Goal: Task Accomplishment & Management: Manage account settings

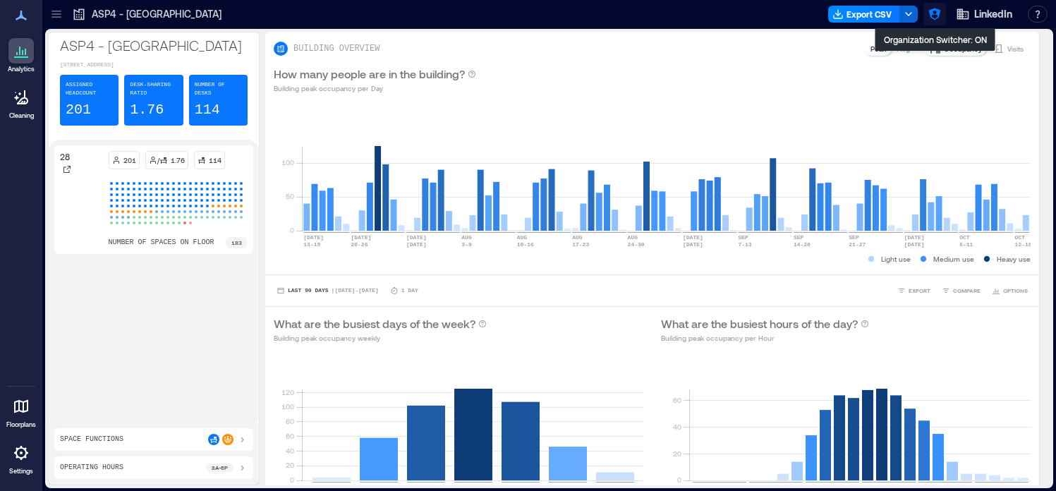
click at [934, 18] on icon "button" at bounding box center [935, 14] width 14 height 14
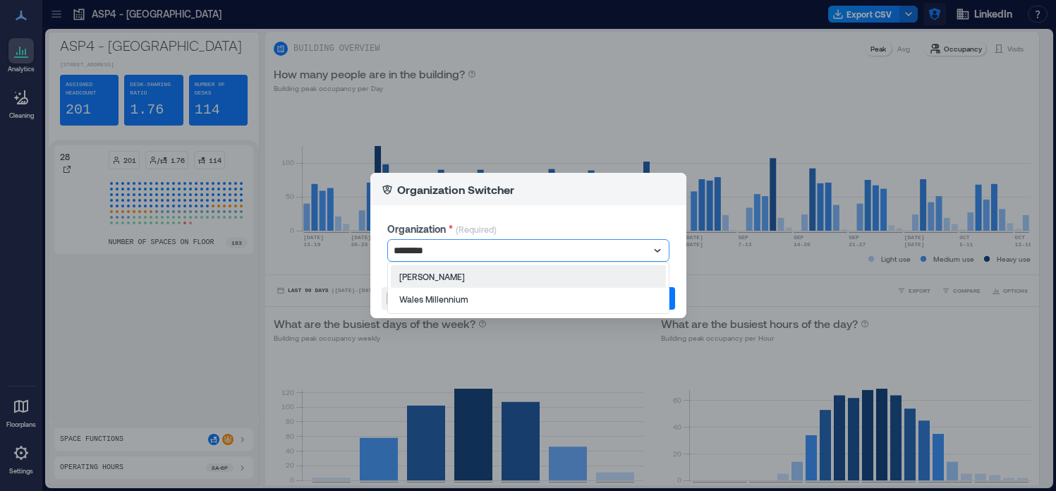
type input "*********"
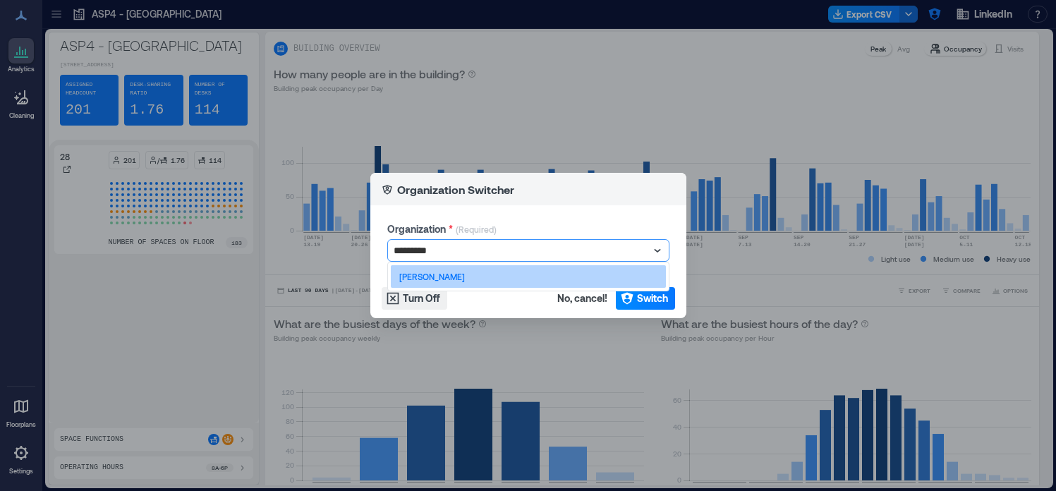
click at [636, 279] on div "Les Mills" at bounding box center [528, 276] width 275 height 23
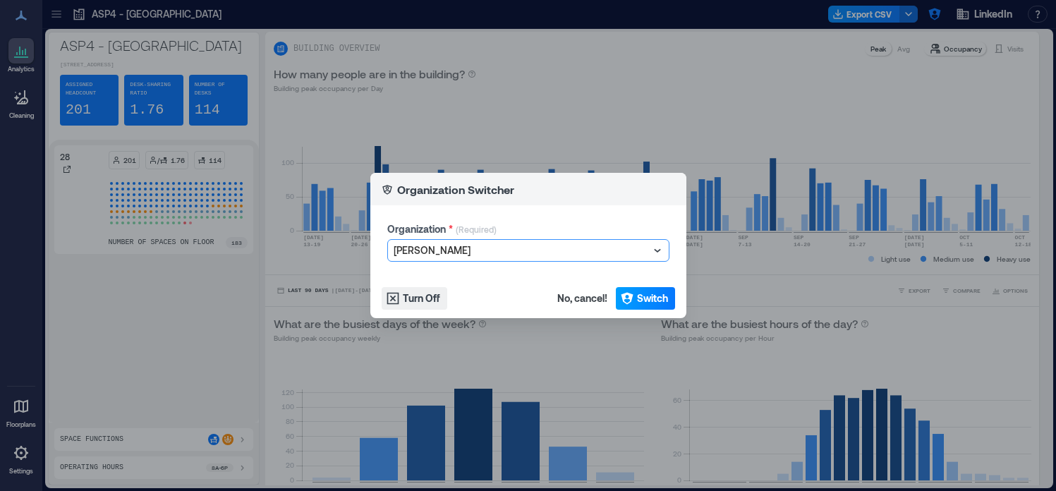
click at [640, 299] on span "Switch" at bounding box center [652, 298] width 31 height 14
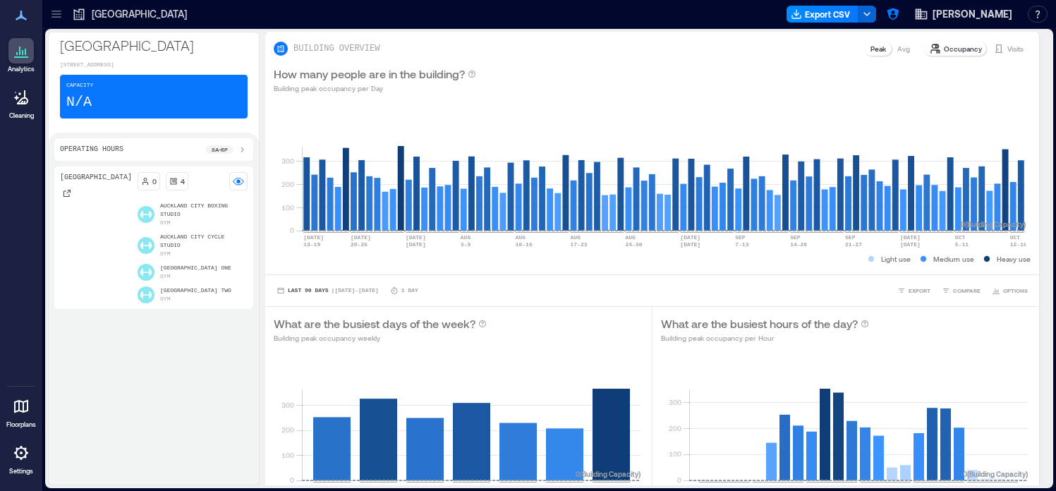
click at [57, 18] on icon at bounding box center [56, 14] width 14 height 14
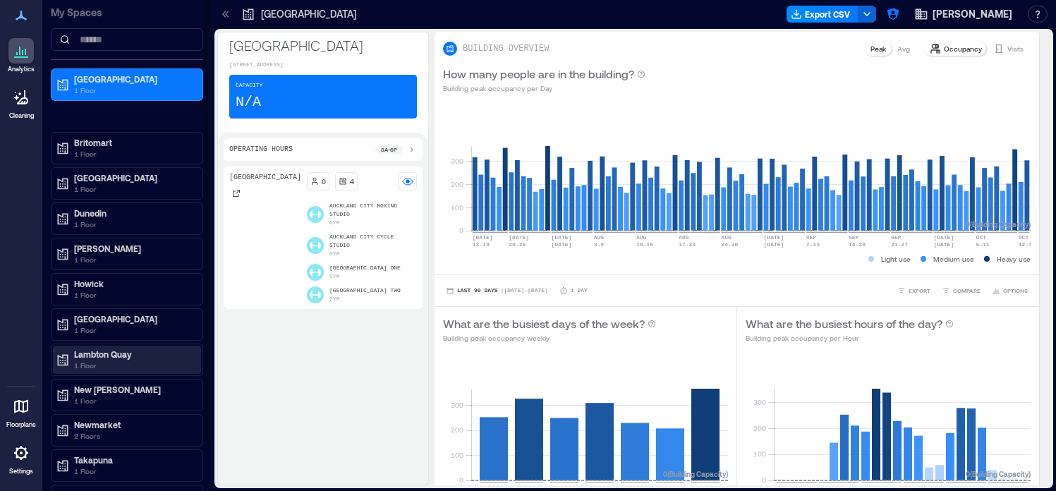
click at [168, 358] on p "Lambton Quay" at bounding box center [133, 354] width 119 height 11
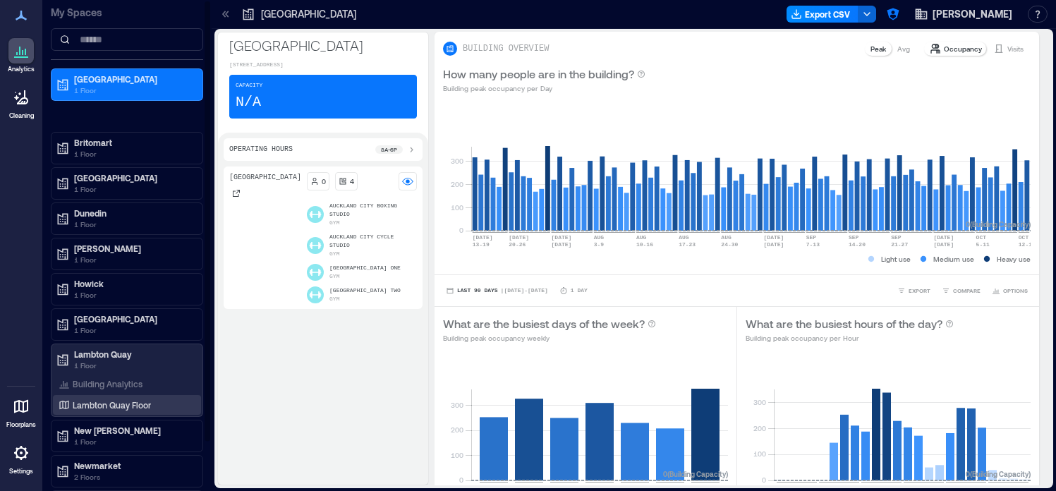
click at [146, 404] on p "Lambton Quay Floor" at bounding box center [112, 404] width 78 height 11
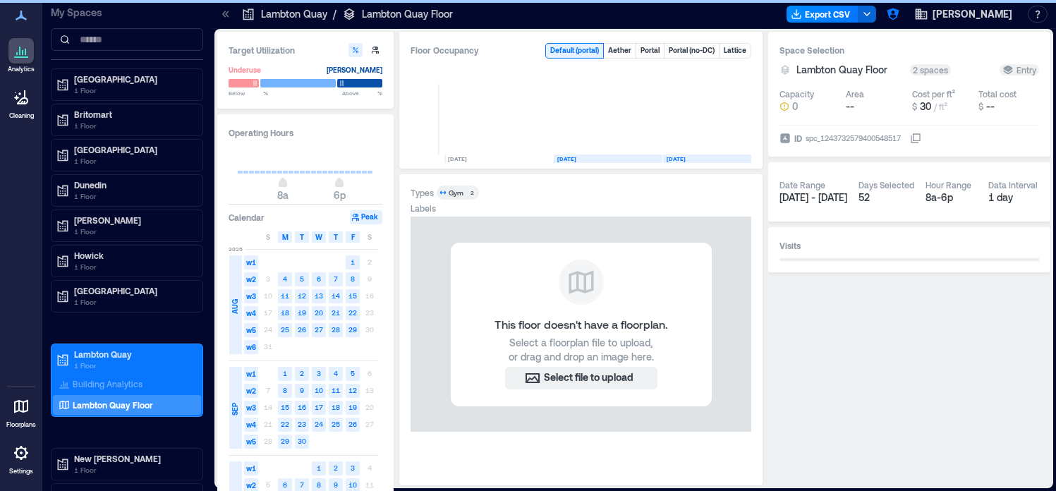
scroll to position [0, 67]
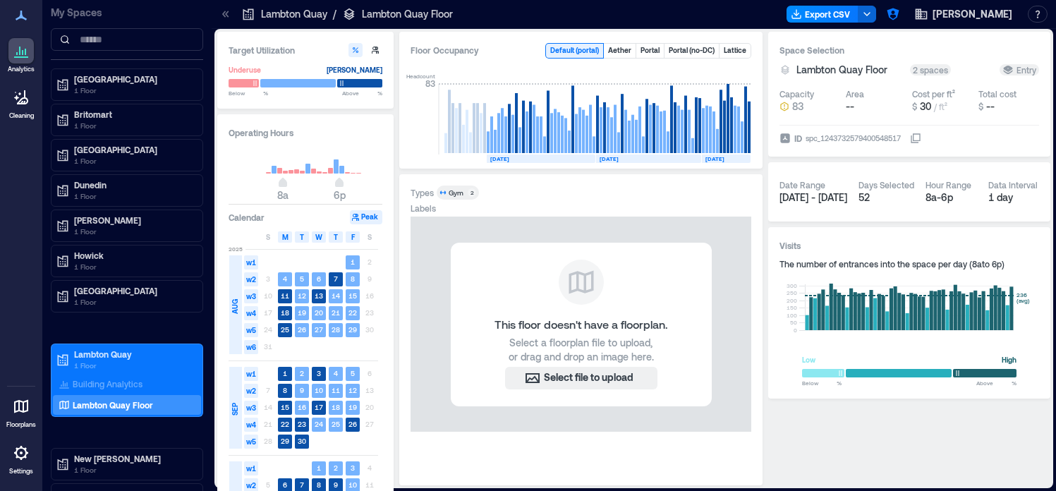
click at [921, 139] on icon at bounding box center [915, 138] width 11 height 11
click at [899, 15] on icon "button" at bounding box center [893, 14] width 12 height 12
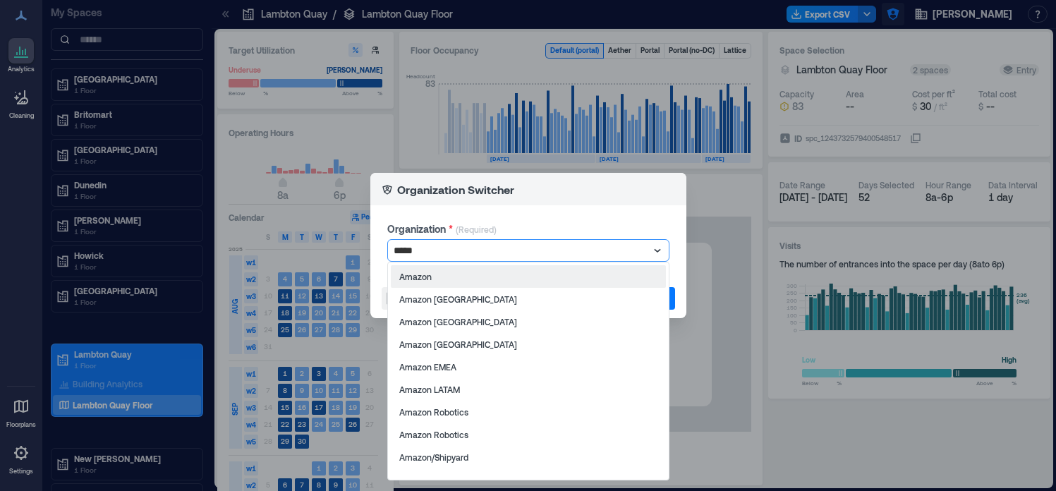
type input "******"
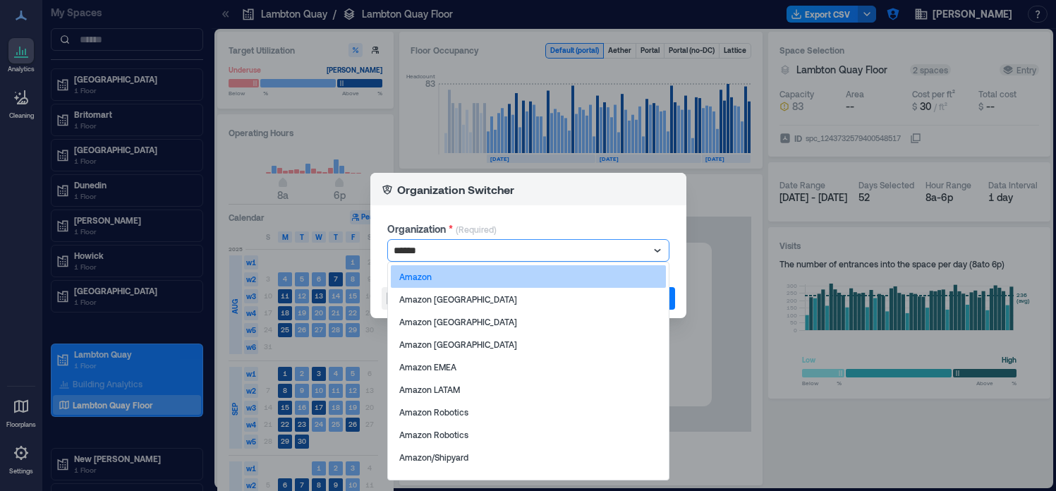
click at [637, 267] on div "Amazon" at bounding box center [528, 276] width 275 height 23
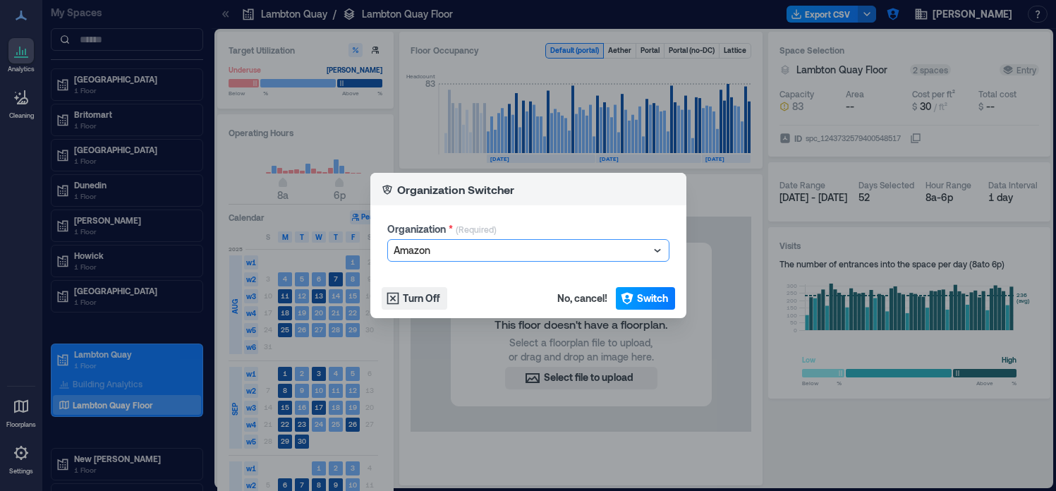
click at [645, 300] on span "Switch" at bounding box center [652, 298] width 31 height 14
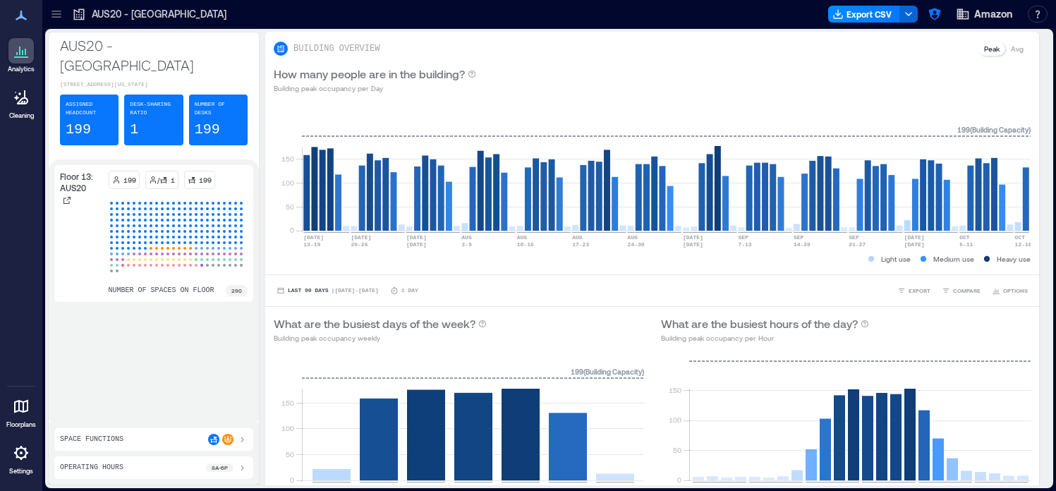
click at [20, 461] on icon at bounding box center [21, 453] width 17 height 17
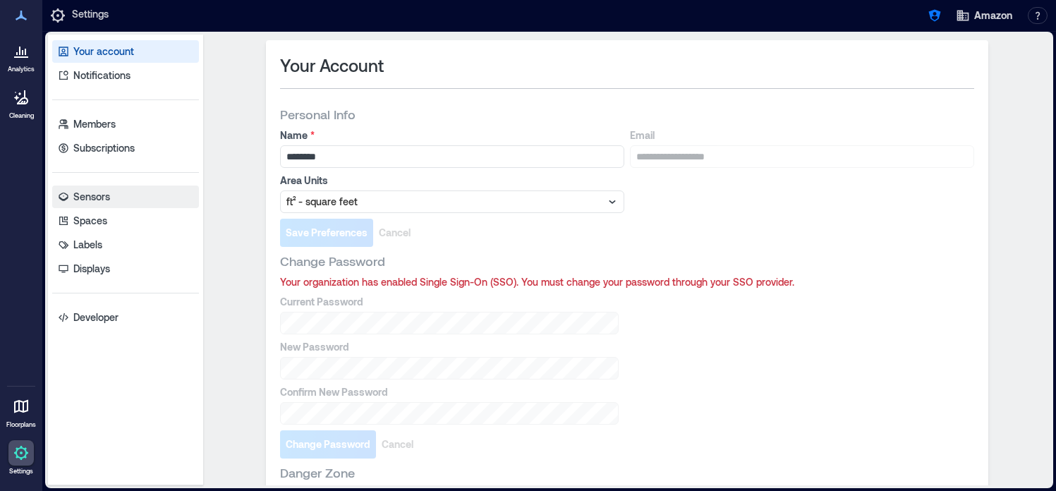
click at [141, 198] on link "Sensors" at bounding box center [125, 197] width 147 height 23
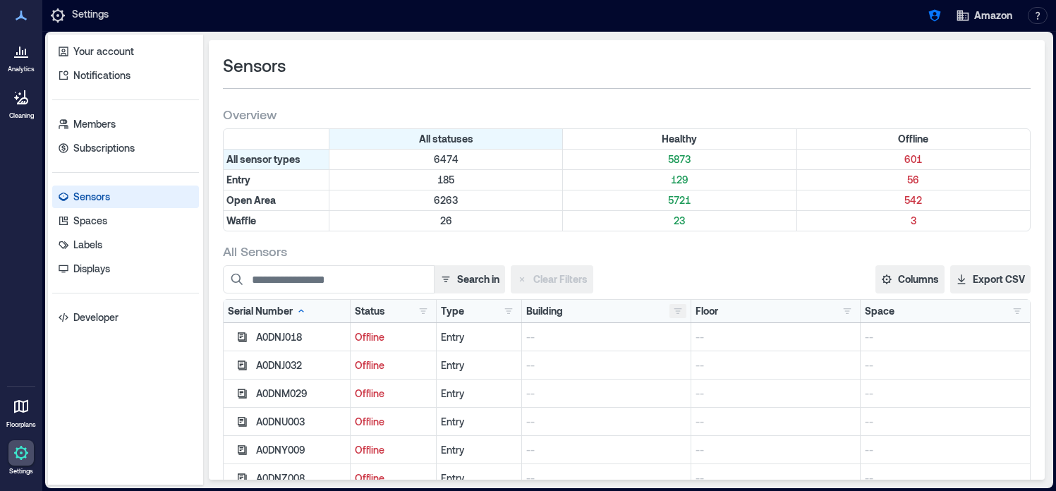
click at [677, 307] on button "button" at bounding box center [678, 311] width 17 height 14
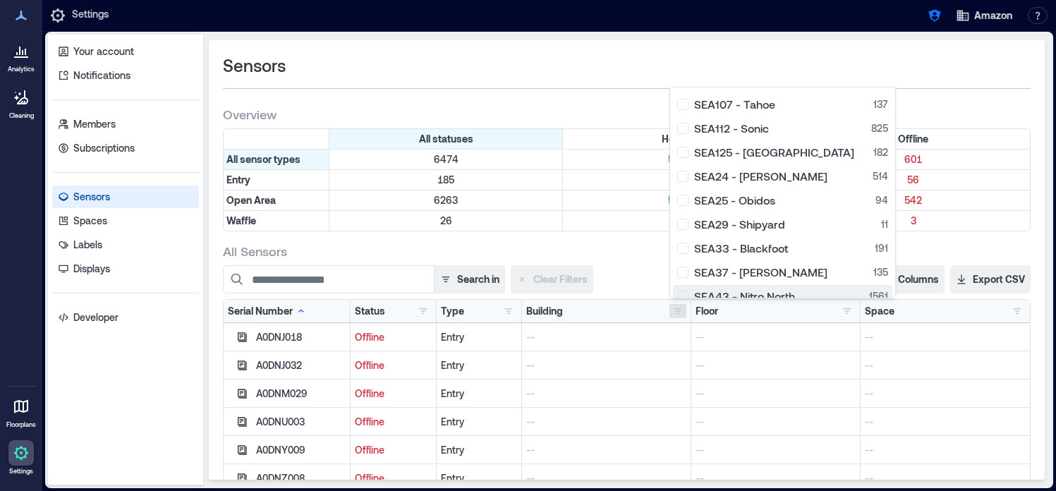
scroll to position [212, 0]
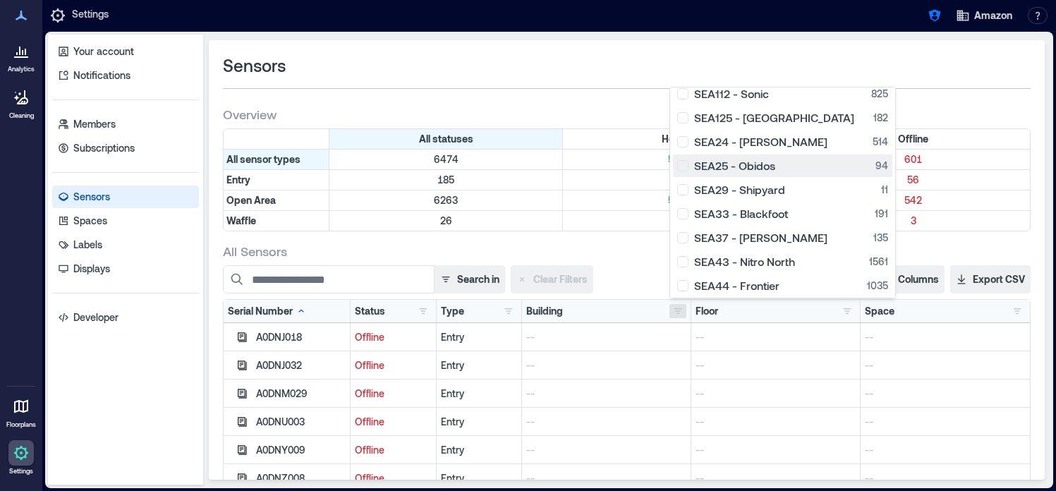
click at [679, 164] on div "SEA25 - Obidos 94" at bounding box center [782, 166] width 211 height 14
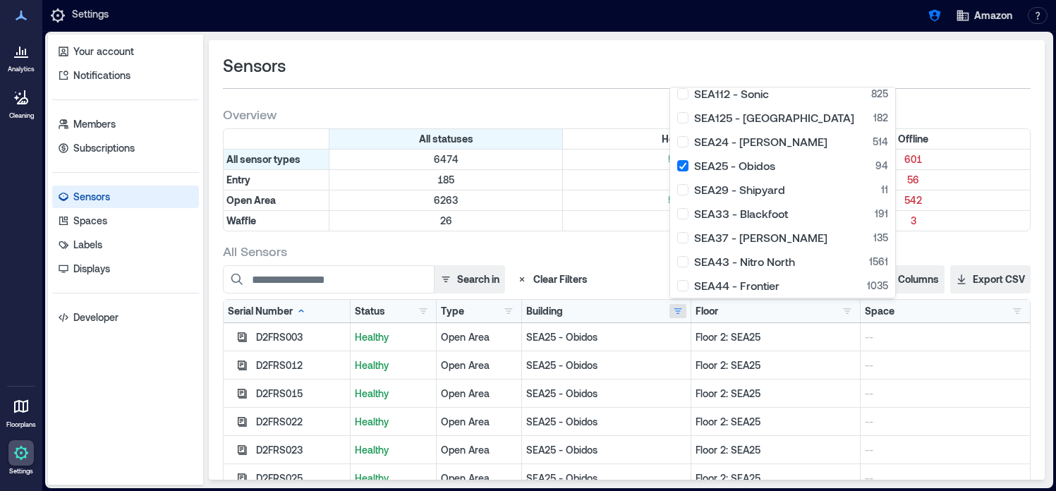
click at [621, 81] on div "Sensors" at bounding box center [627, 77] width 808 height 46
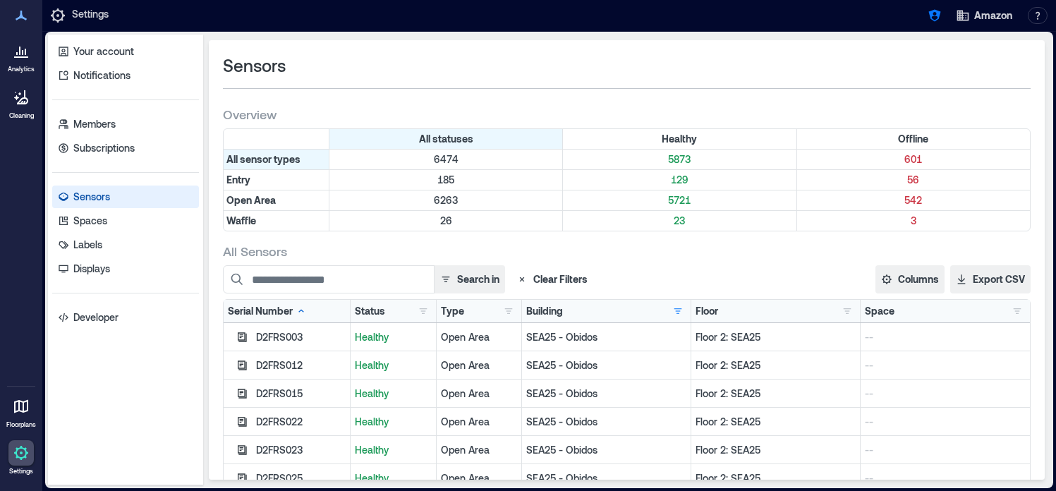
click at [29, 59] on icon at bounding box center [21, 50] width 17 height 17
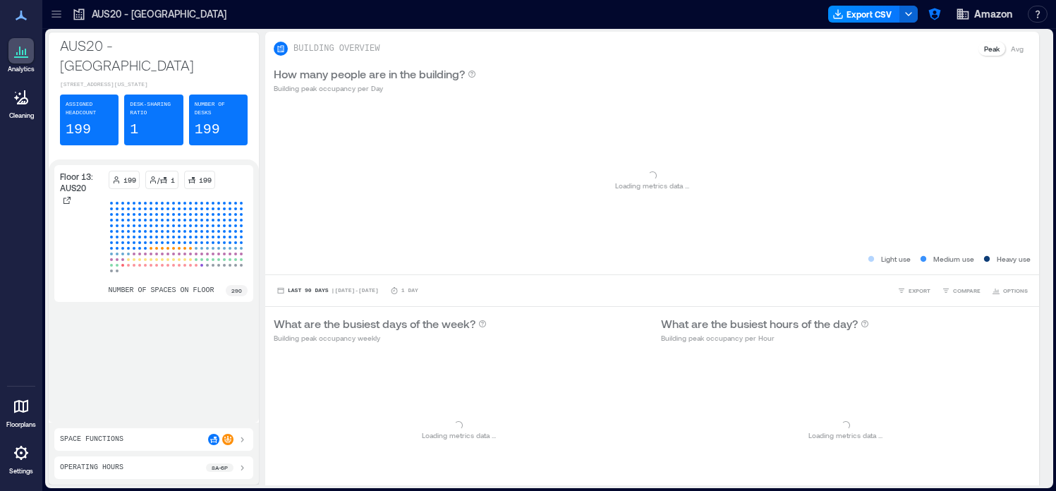
click at [51, 16] on icon at bounding box center [56, 14] width 14 height 14
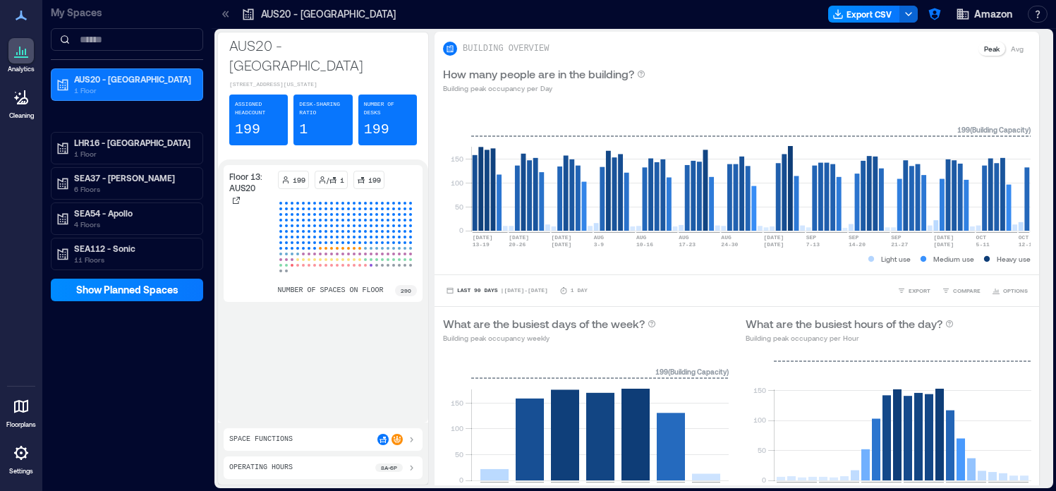
click at [24, 456] on icon at bounding box center [21, 453] width 14 height 14
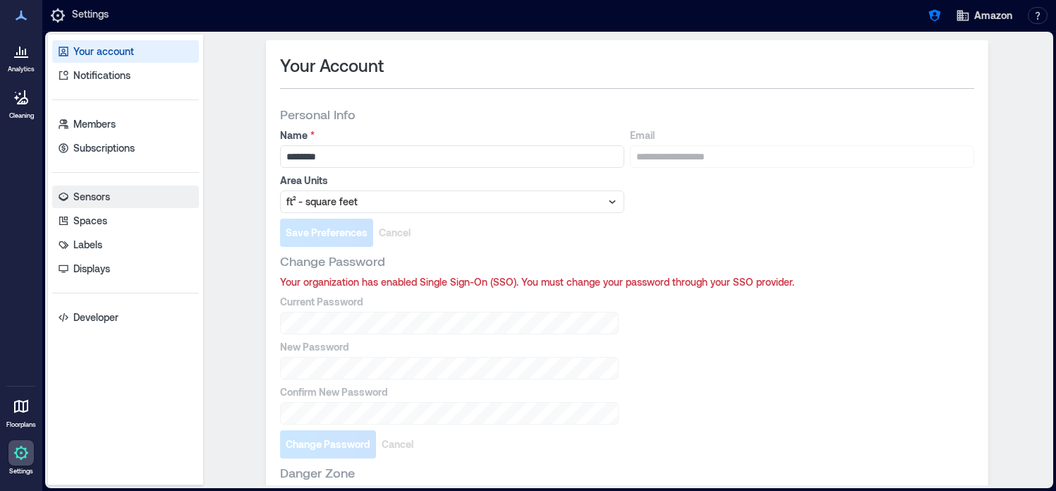
click at [111, 187] on link "Sensors" at bounding box center [125, 197] width 147 height 23
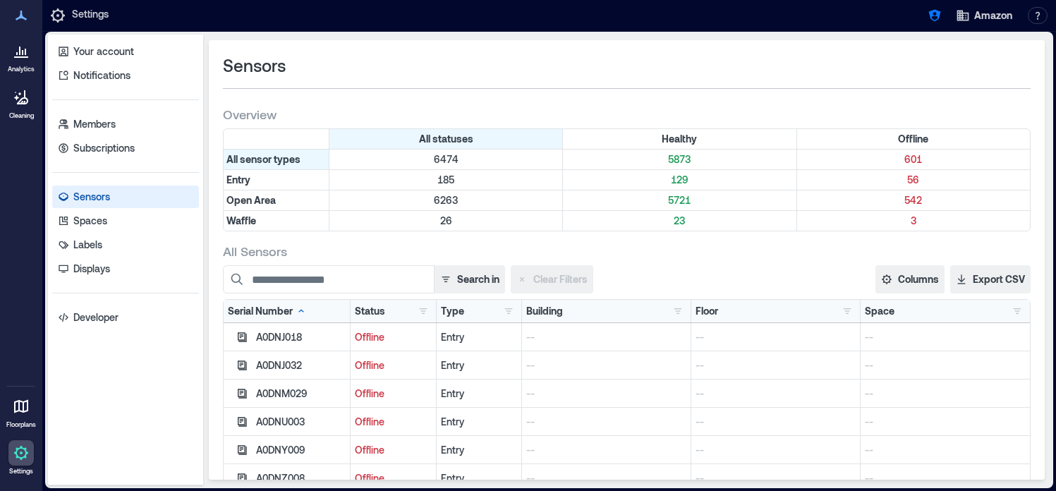
click at [599, 308] on div "Building AUS20 - [GEOGRAPHIC_DATA] 113 BCN15 - [GEOGRAPHIC_DATA] 57 LHR16 - [GE…" at bounding box center [606, 311] width 160 height 14
click at [672, 317] on button "button" at bounding box center [678, 311] width 17 height 14
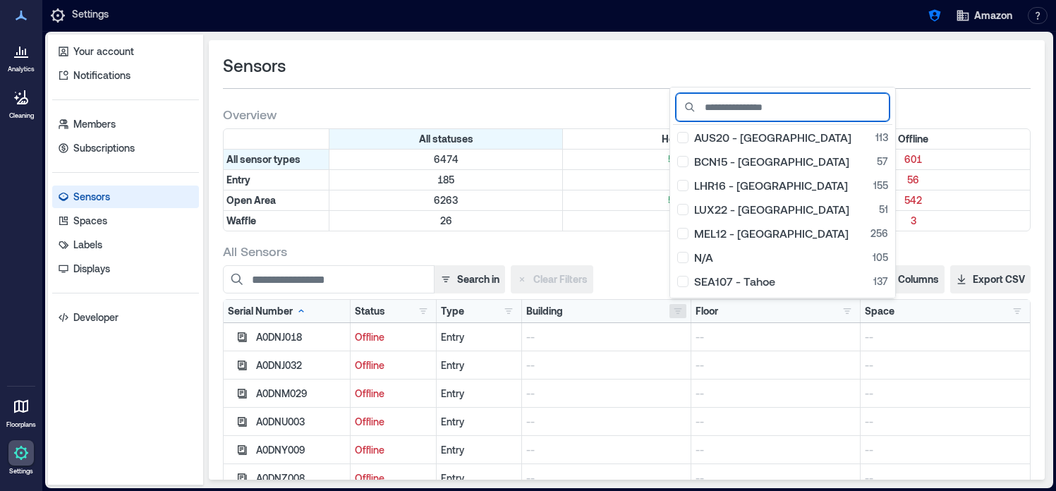
click at [754, 108] on input at bounding box center [783, 107] width 214 height 28
type input "*"
click at [738, 107] on input "*" at bounding box center [783, 107] width 214 height 28
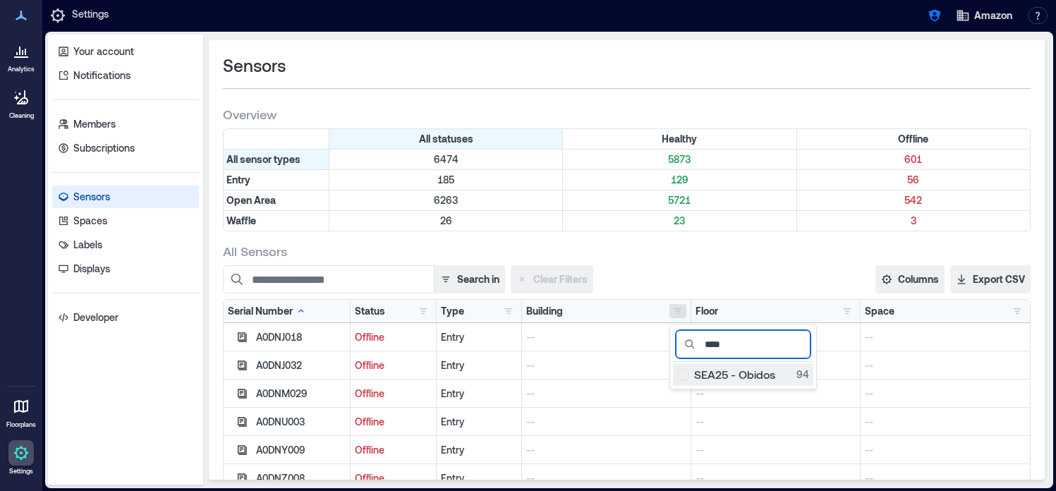
type input "****"
click at [712, 375] on div "SEA25 - Obidos 94" at bounding box center [743, 375] width 132 height 14
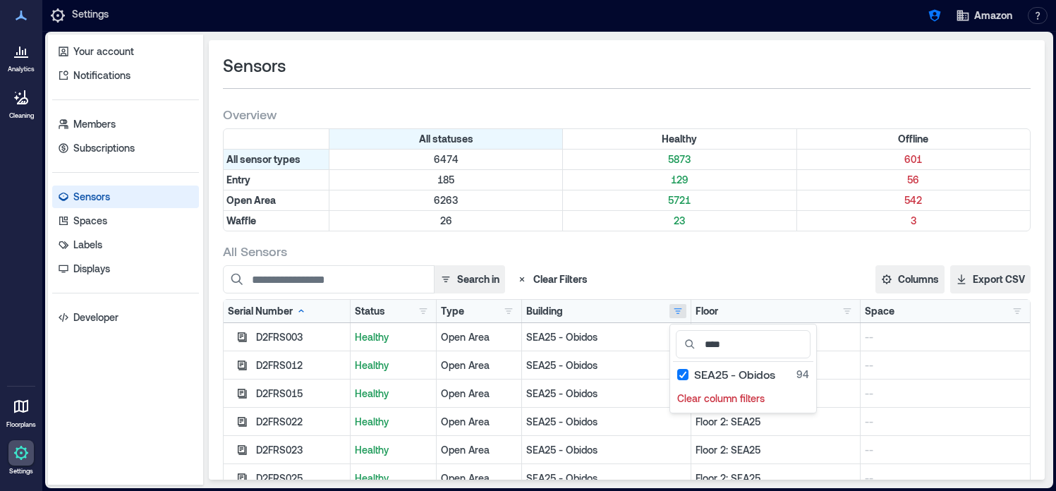
click at [711, 251] on div "All Sensors" at bounding box center [627, 251] width 808 height 17
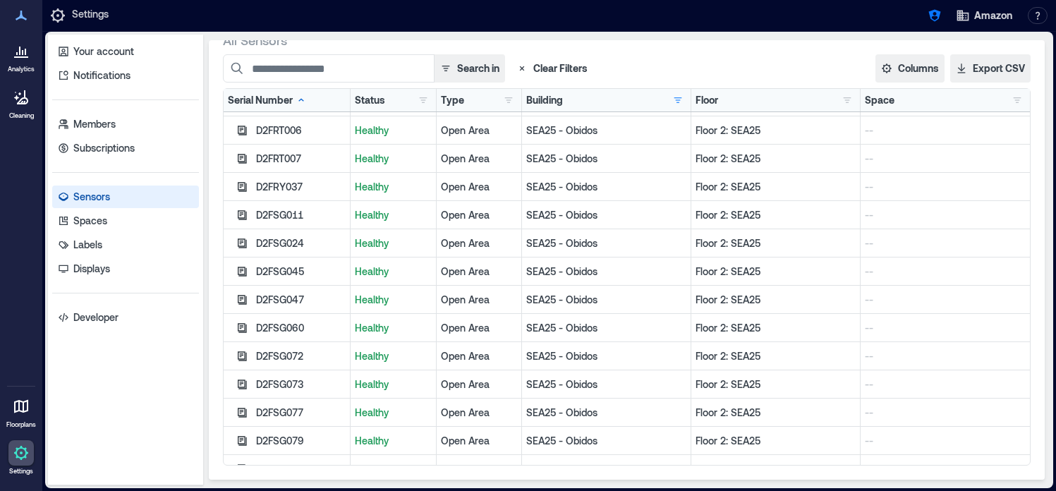
scroll to position [97, 0]
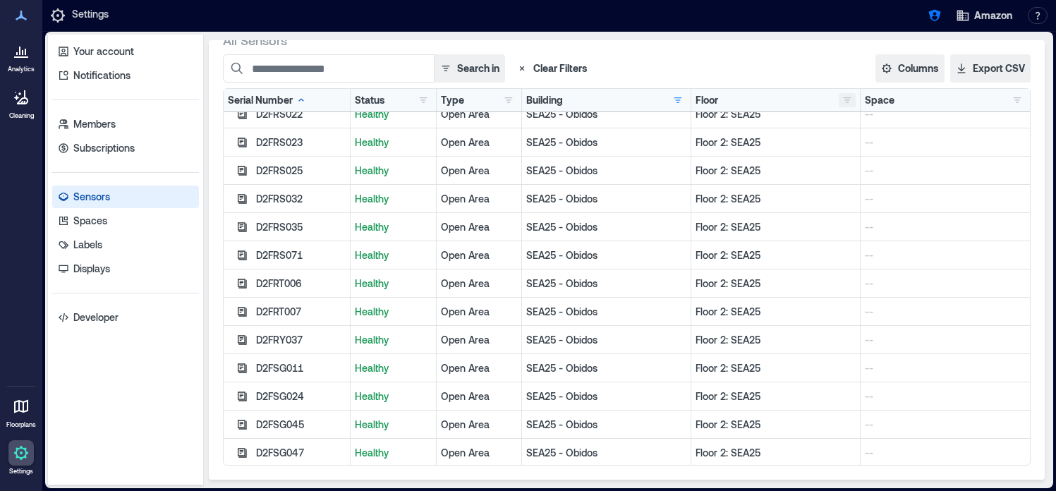
click at [853, 102] on button "button" at bounding box center [847, 100] width 17 height 14
click at [813, 69] on div "Search in Clear Filters Columns Serial Number Status Type Building Floor Space …" at bounding box center [627, 68] width 808 height 28
